Goal: Task Accomplishment & Management: Manage account settings

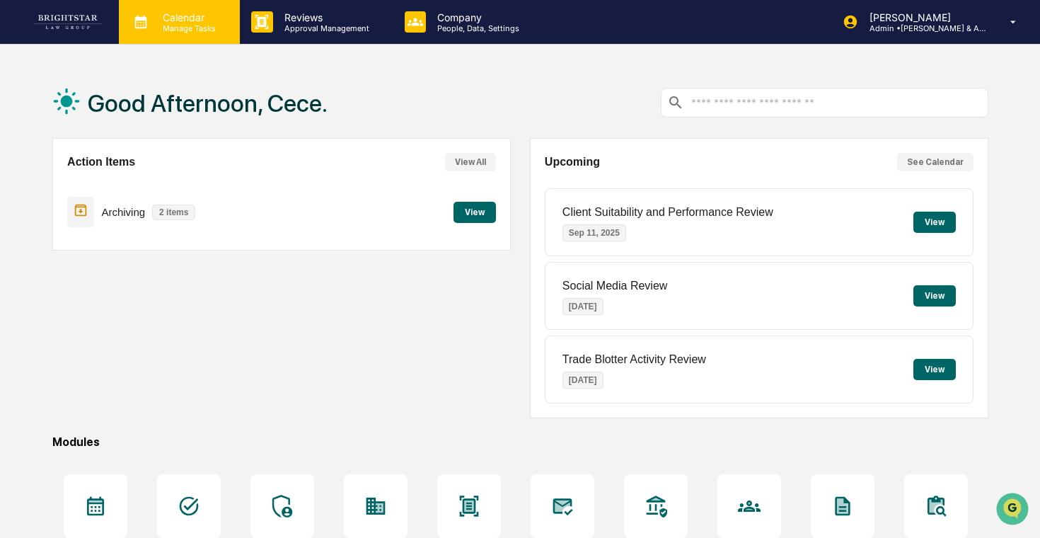
click at [208, 34] on div "Calendar Manage Tasks" at bounding box center [179, 22] width 121 height 44
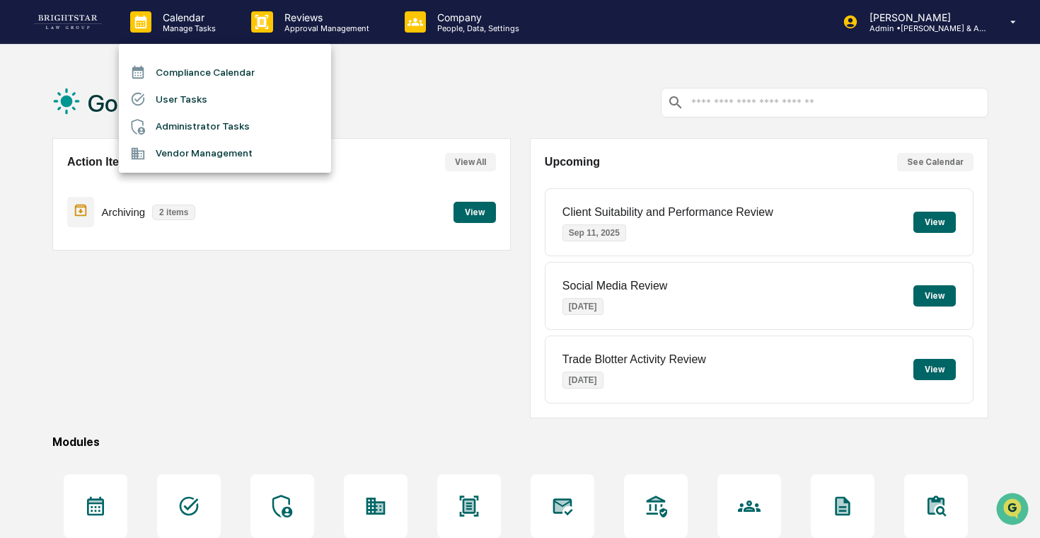
click at [210, 93] on li "User Tasks" at bounding box center [225, 99] width 212 height 27
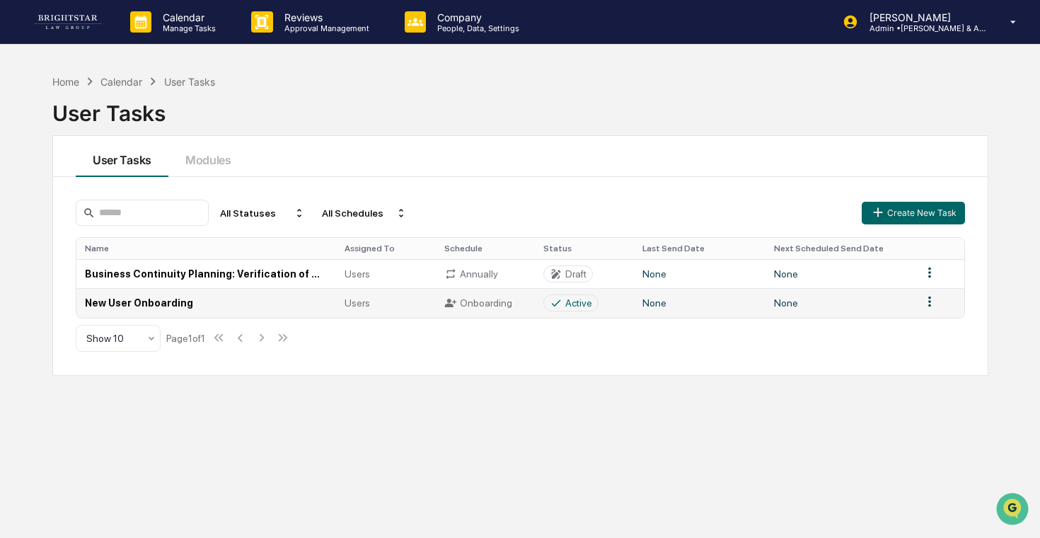
click at [289, 312] on td "New User Onboarding" at bounding box center [206, 302] width 260 height 29
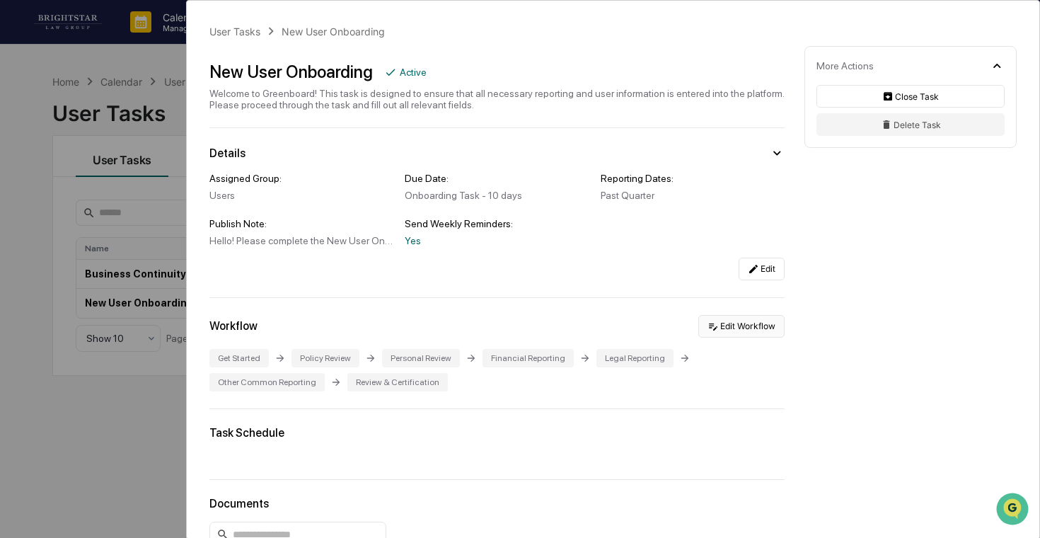
click at [777, 322] on button "Edit Workflow" at bounding box center [742, 326] width 86 height 23
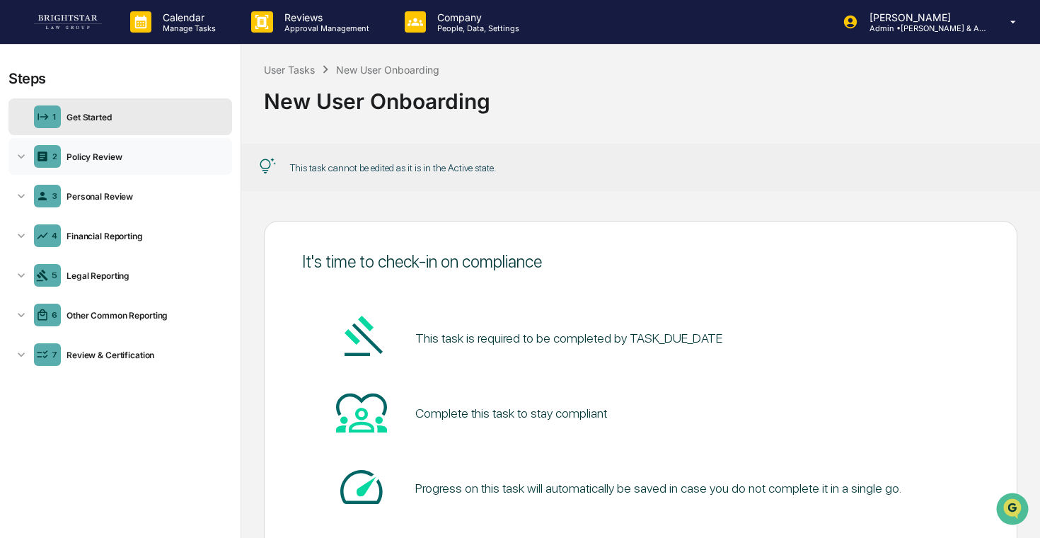
click at [137, 148] on div "2 Policy Review" at bounding box center [120, 156] width 224 height 37
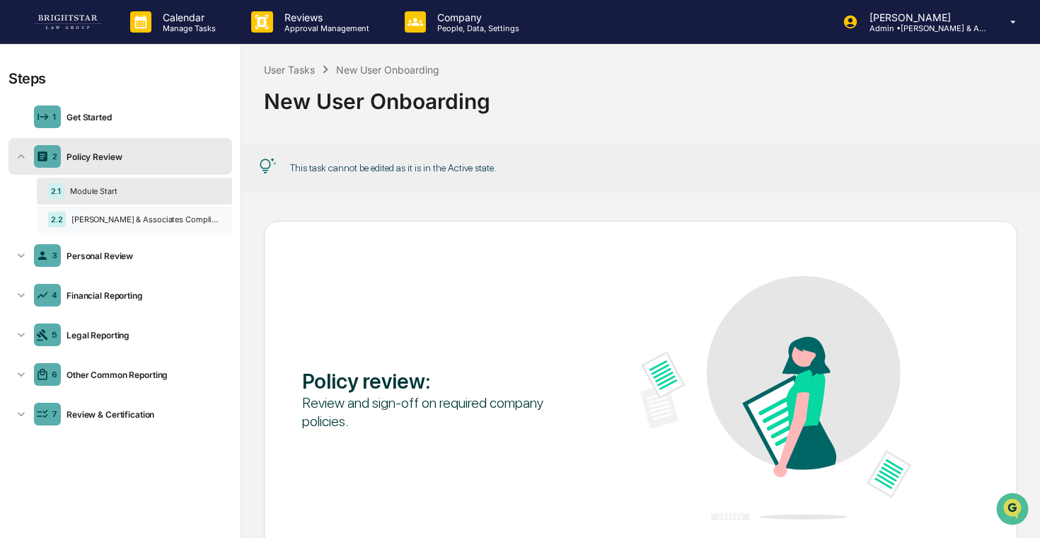
click at [149, 231] on div "2.2 [PERSON_NAME] & Associates Compliance Manual [DATE]" at bounding box center [134, 219] width 195 height 27
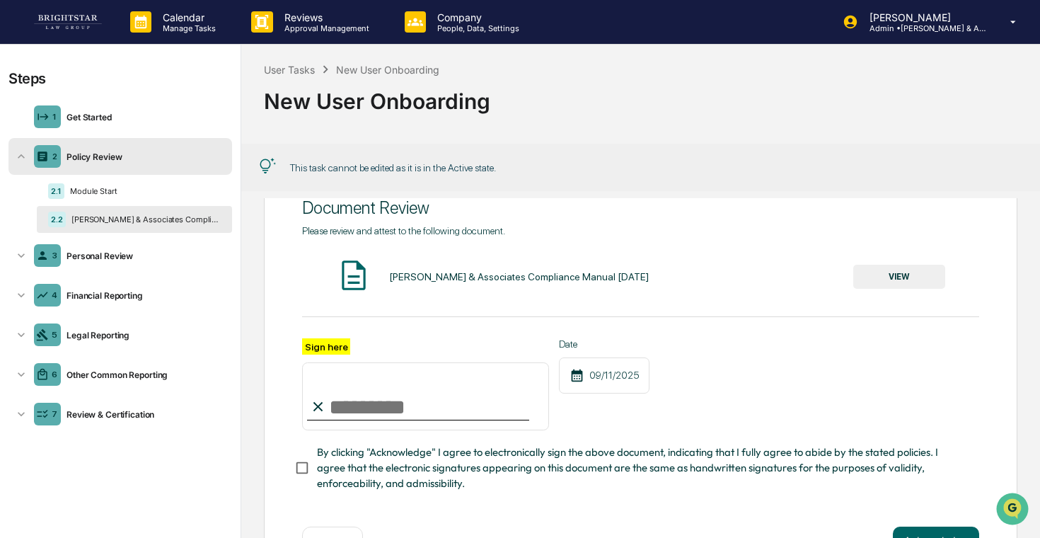
scroll to position [86, 0]
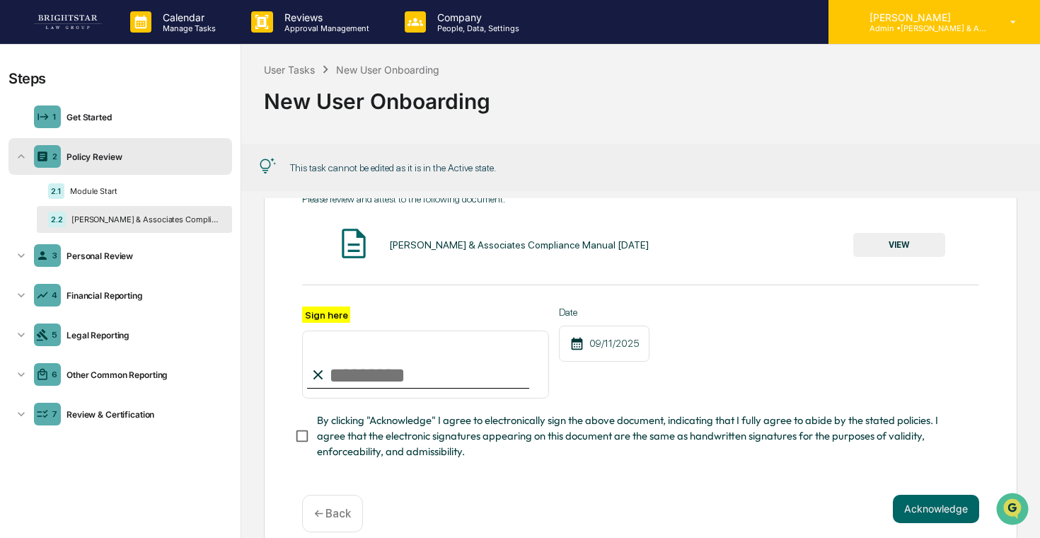
click at [948, 33] on div "[PERSON_NAME] Admin • [PERSON_NAME] & Associates" at bounding box center [935, 22] width 212 height 44
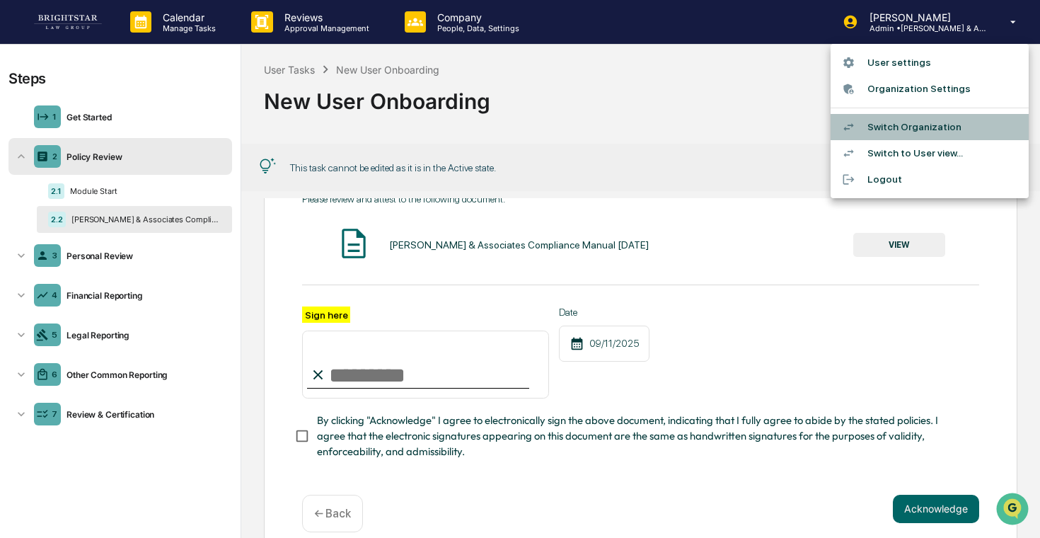
click at [927, 122] on li "Switch Organization" at bounding box center [930, 127] width 198 height 26
